Goal: Navigation & Orientation: Find specific page/section

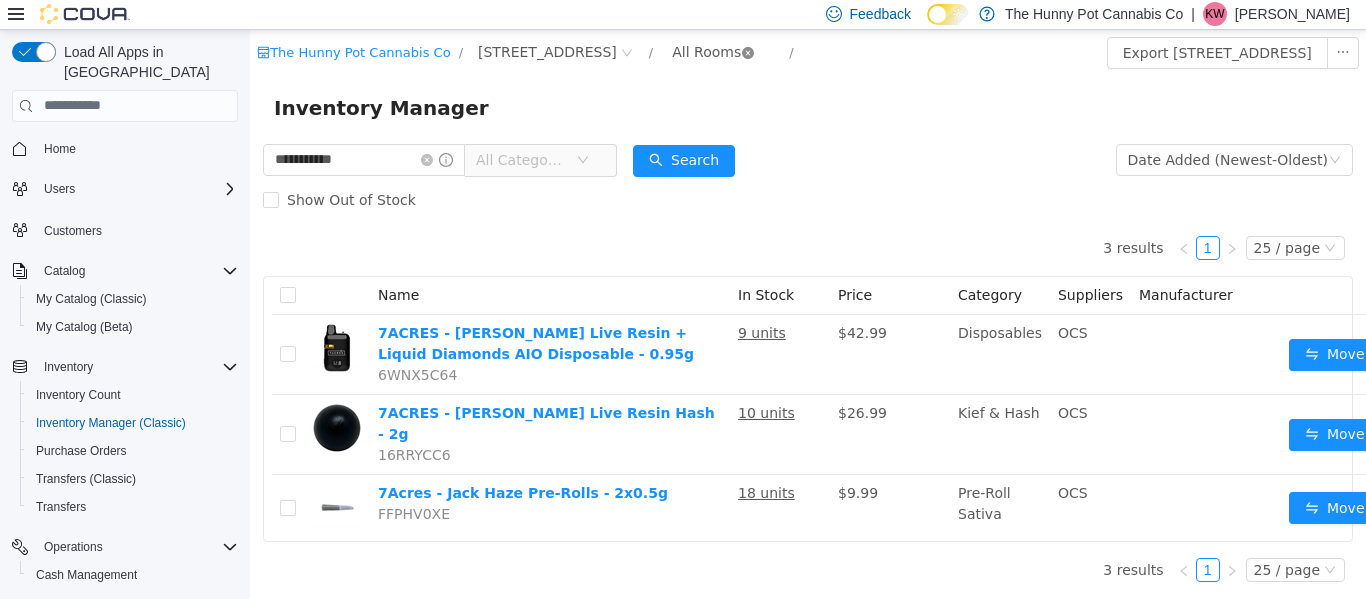
click at [742, 52] on icon "icon: close-circle" at bounding box center [748, 52] width 12 height 12
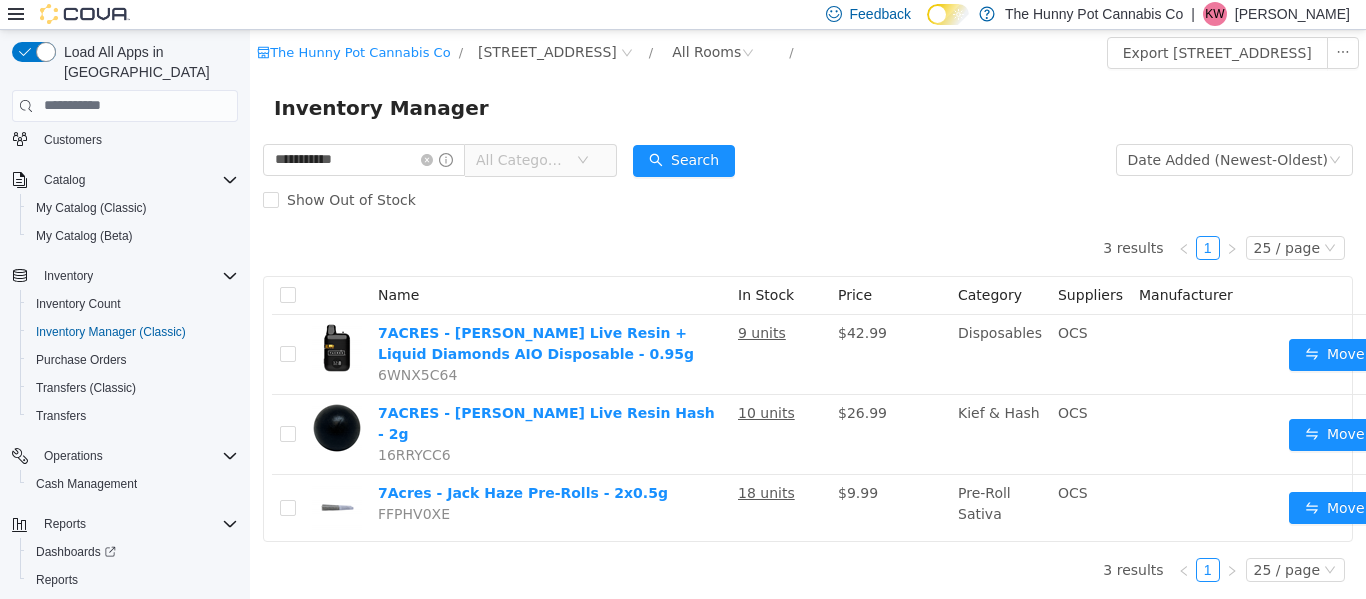
scroll to position [119, 0]
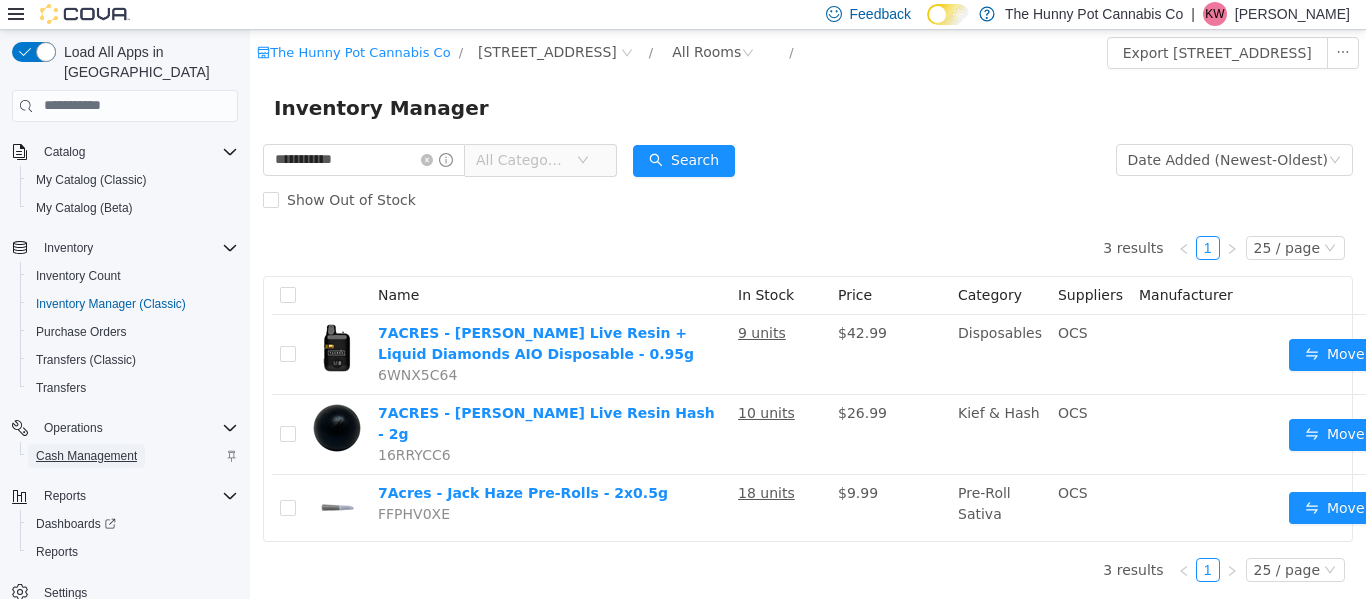
click at [90, 448] on span "Cash Management" at bounding box center [86, 456] width 101 height 16
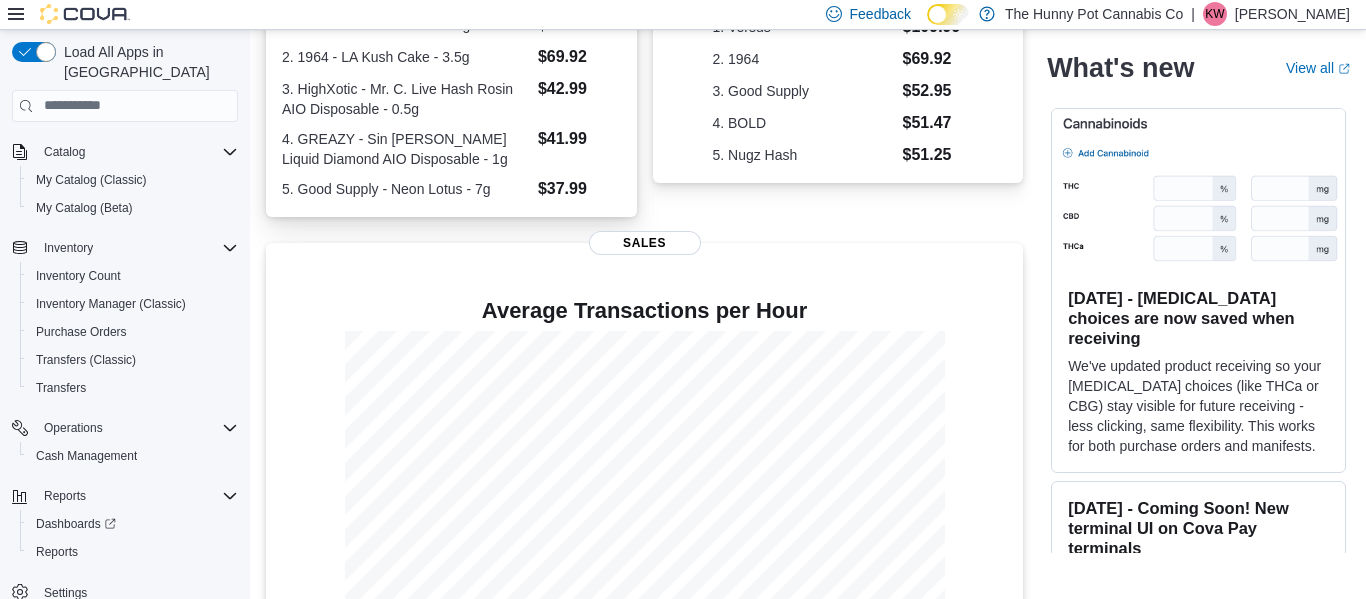
scroll to position [556, 0]
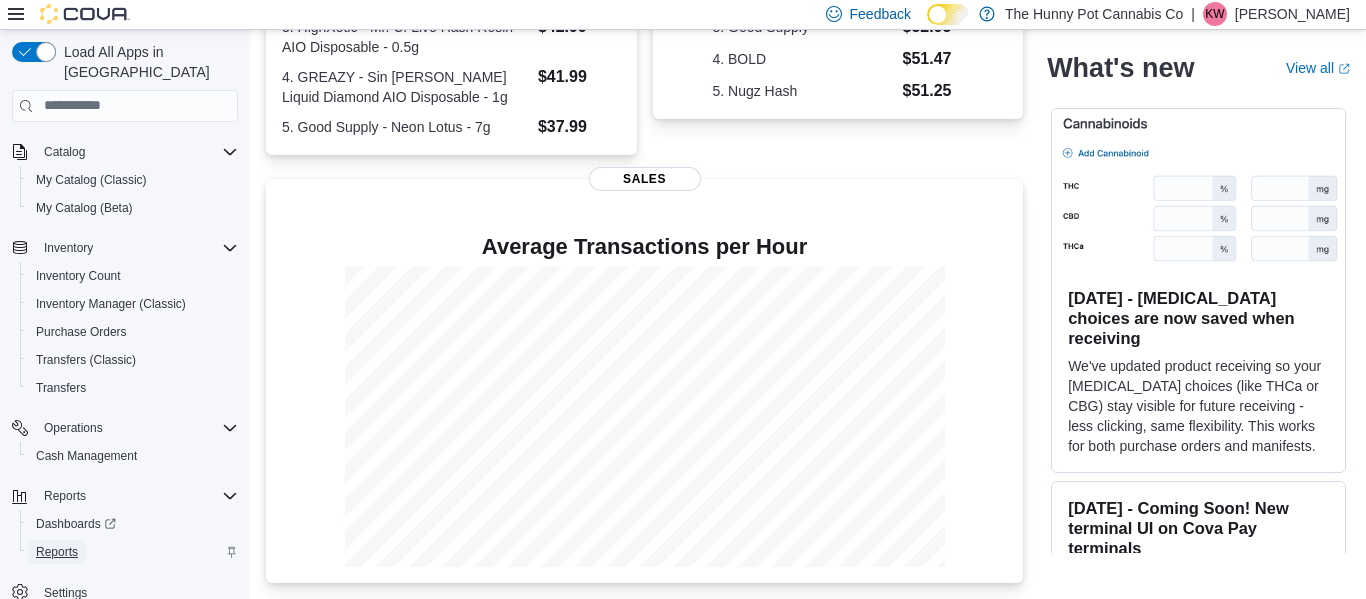
click at [43, 544] on span "Reports" at bounding box center [57, 552] width 42 height 16
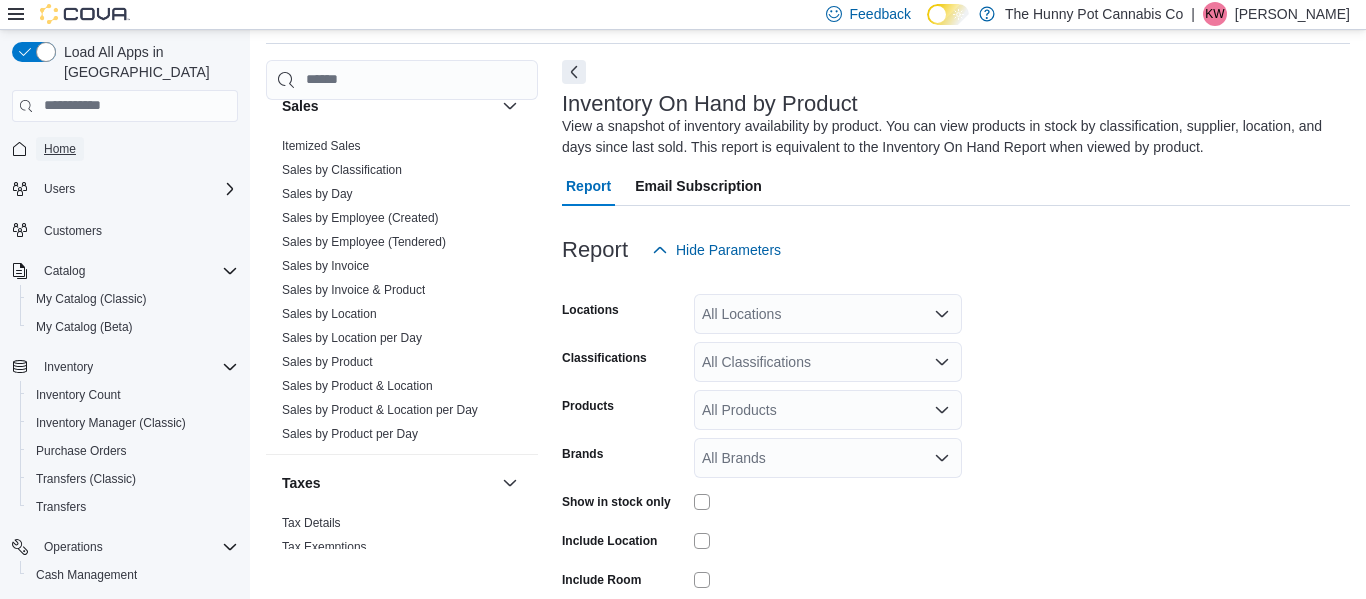
click at [62, 141] on span "Home" at bounding box center [60, 149] width 32 height 16
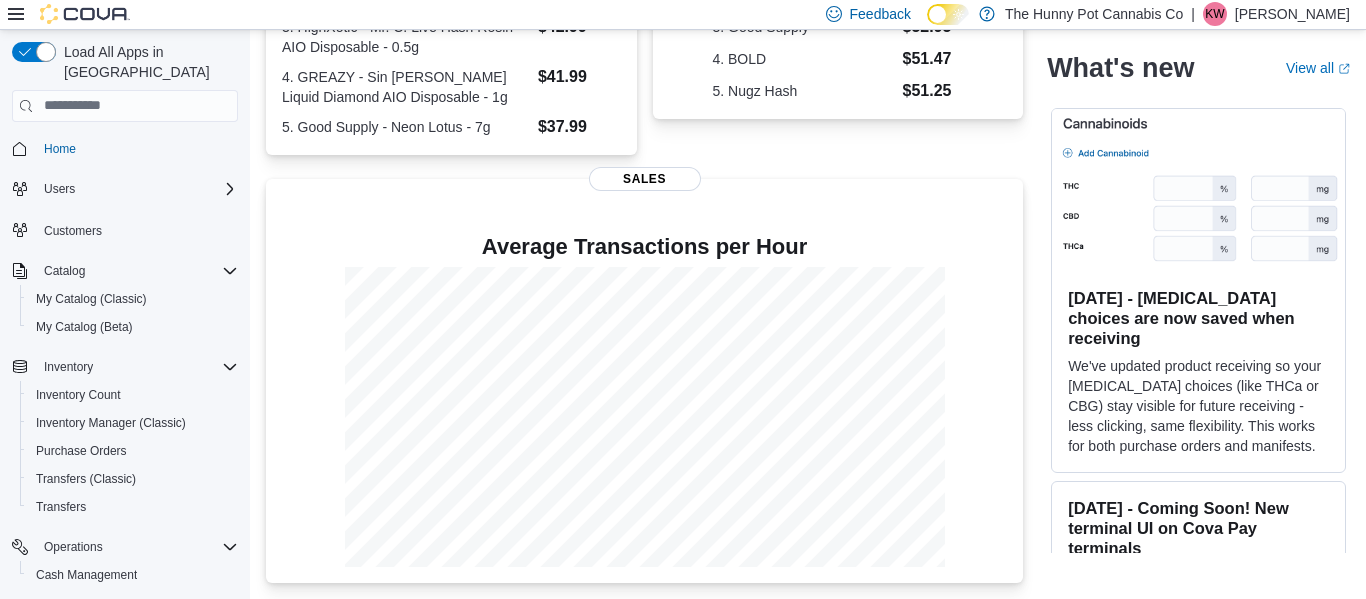
click at [1309, 13] on p "[PERSON_NAME]" at bounding box center [1292, 14] width 115 height 24
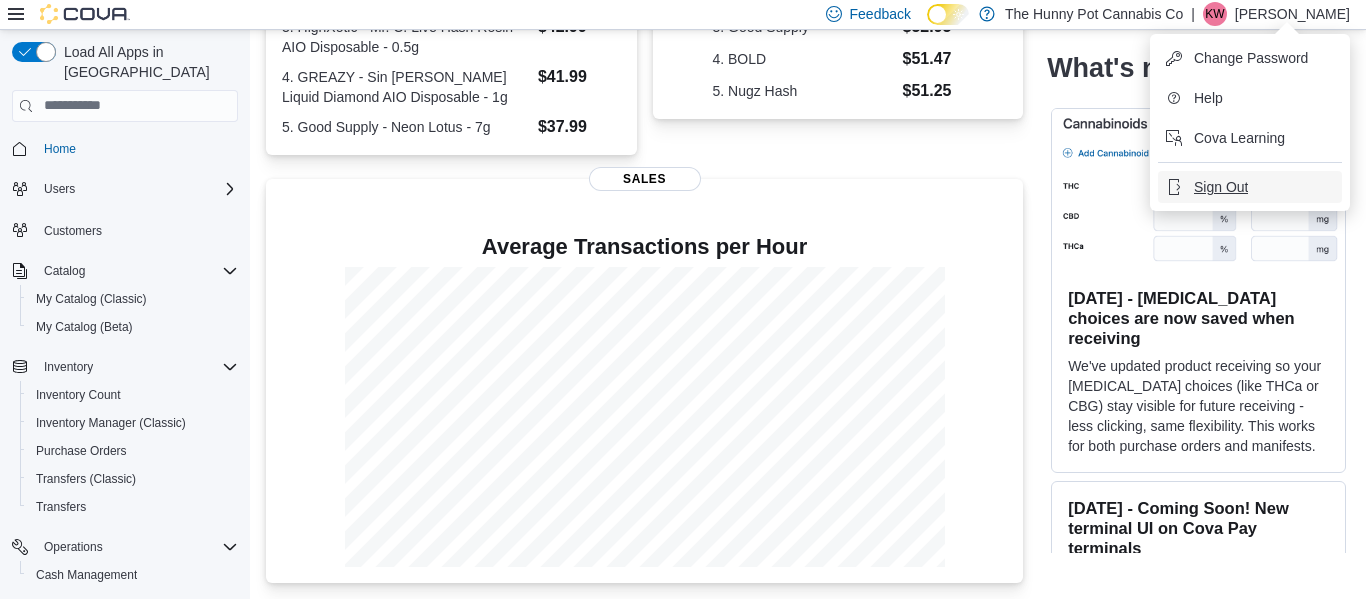
click at [1217, 191] on span "Sign Out" at bounding box center [1221, 187] width 54 height 20
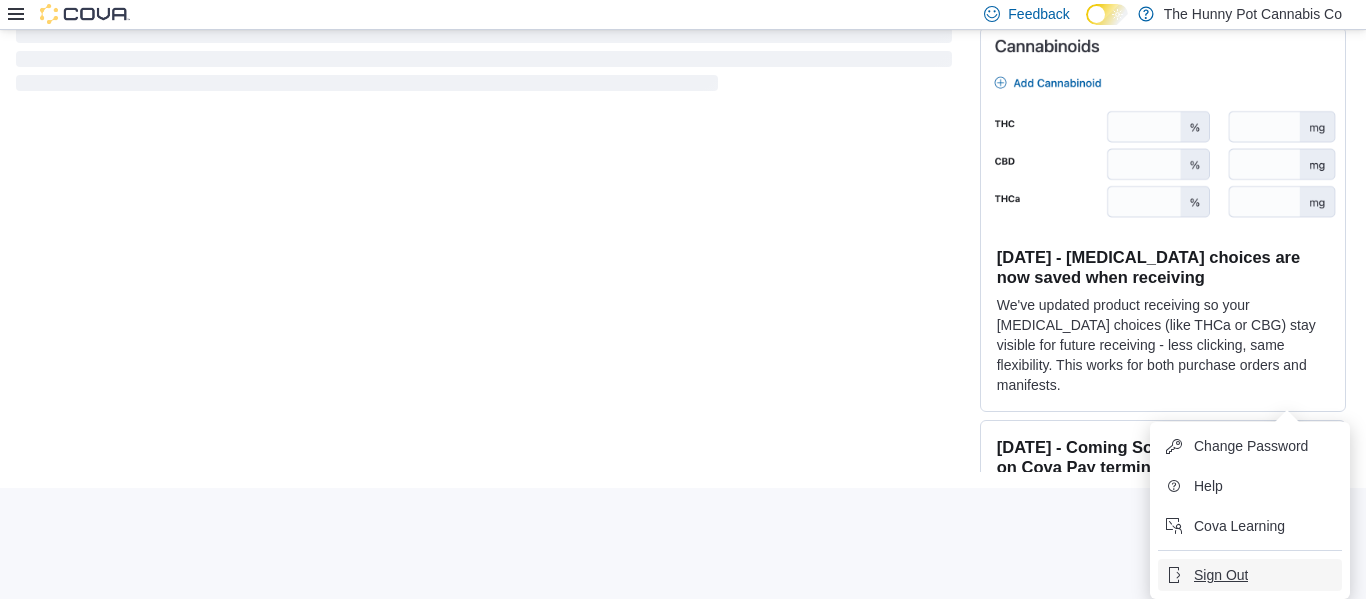
scroll to position [168, 0]
